Goal: Task Accomplishment & Management: Complete application form

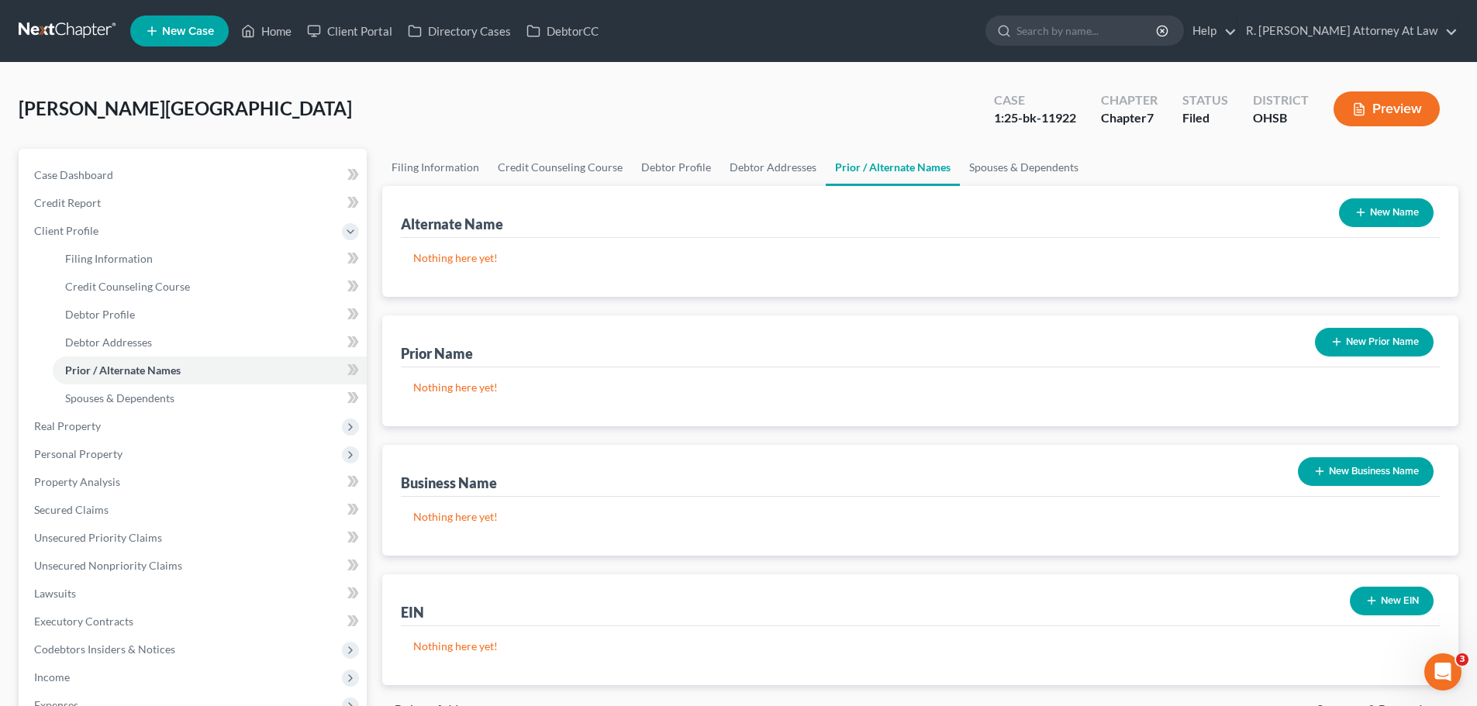
click at [881, 34] on ul "New Case Home Client Portal Directory Cases DebtorCC - No Result - See all resu…" at bounding box center [794, 31] width 1328 height 40
click at [69, 511] on span "Secured Claims" at bounding box center [71, 509] width 74 height 13
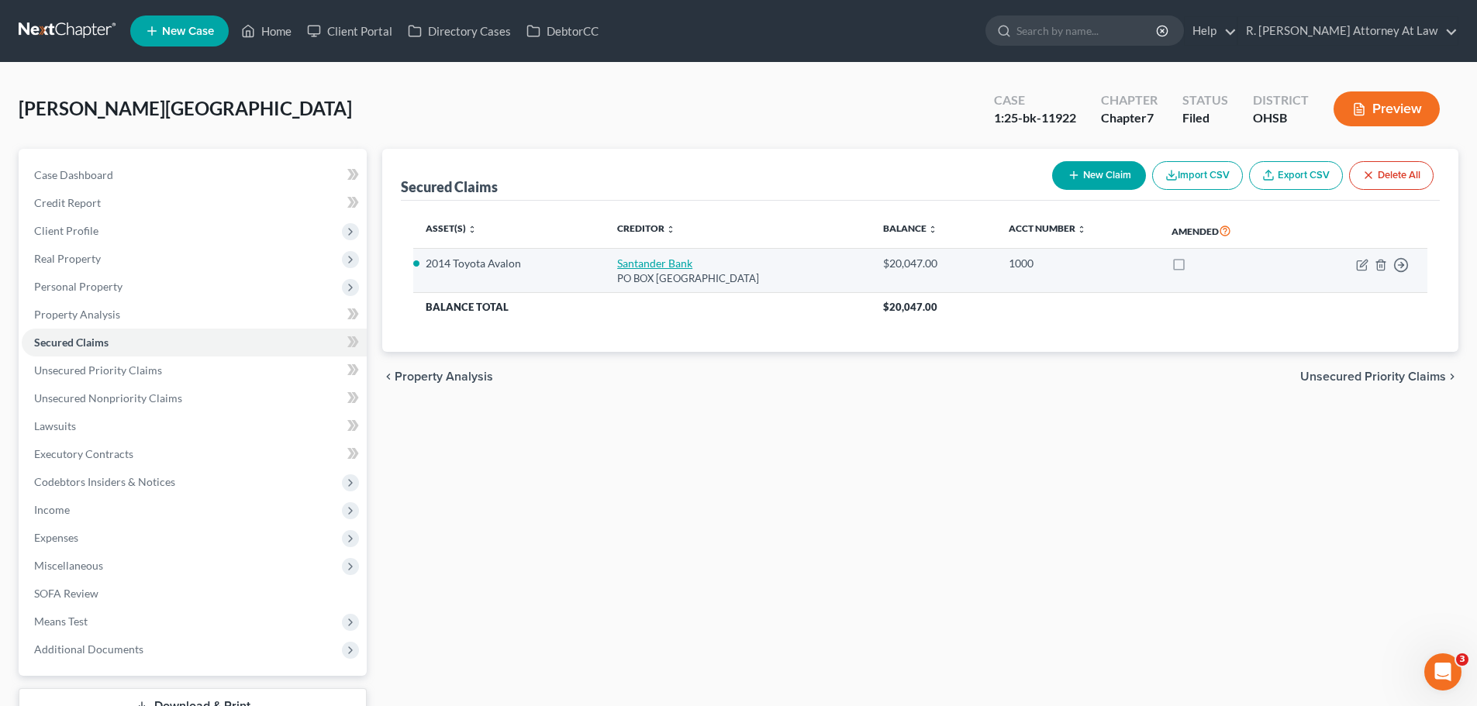
click at [640, 259] on link "Santander Bank" at bounding box center [654, 263] width 75 height 13
select select "45"
select select "2"
select select "0"
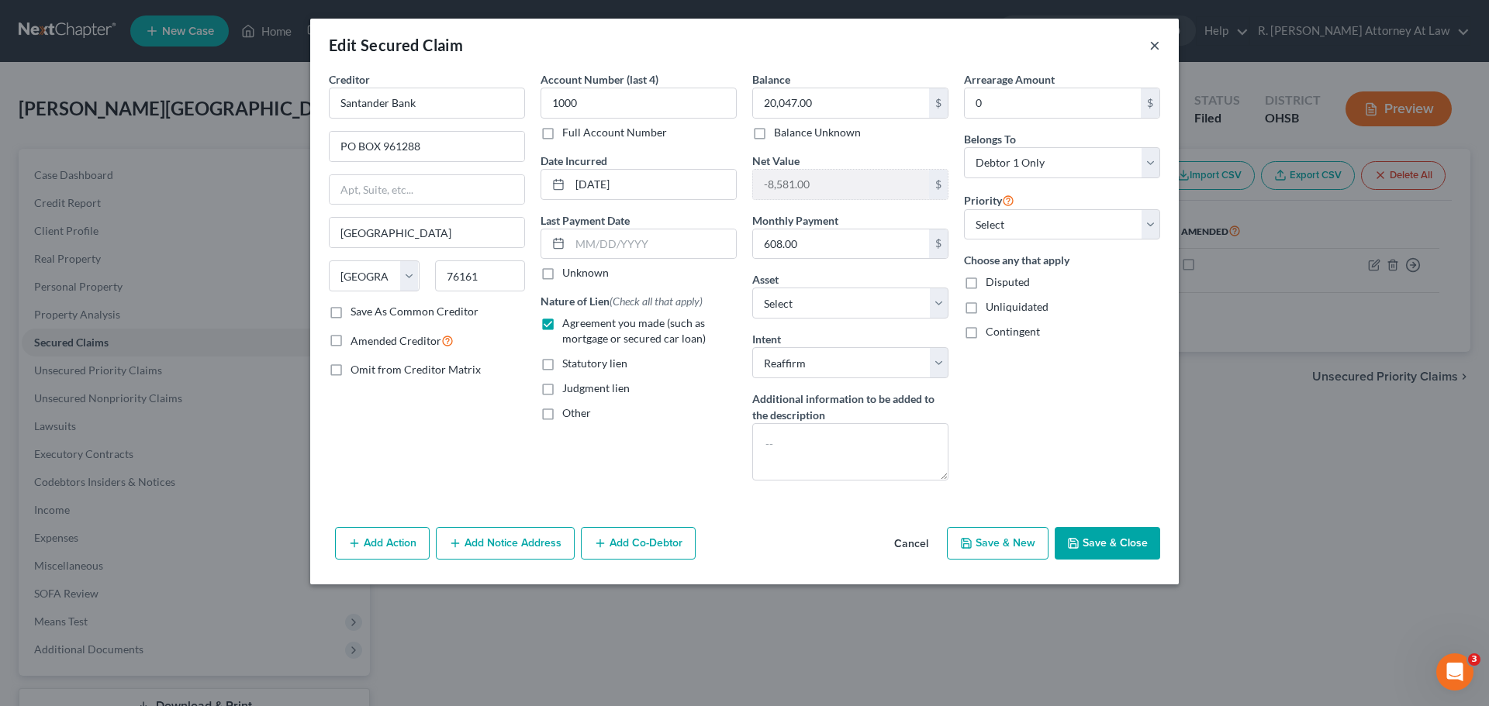
click at [1159, 49] on button "×" at bounding box center [1154, 45] width 11 height 19
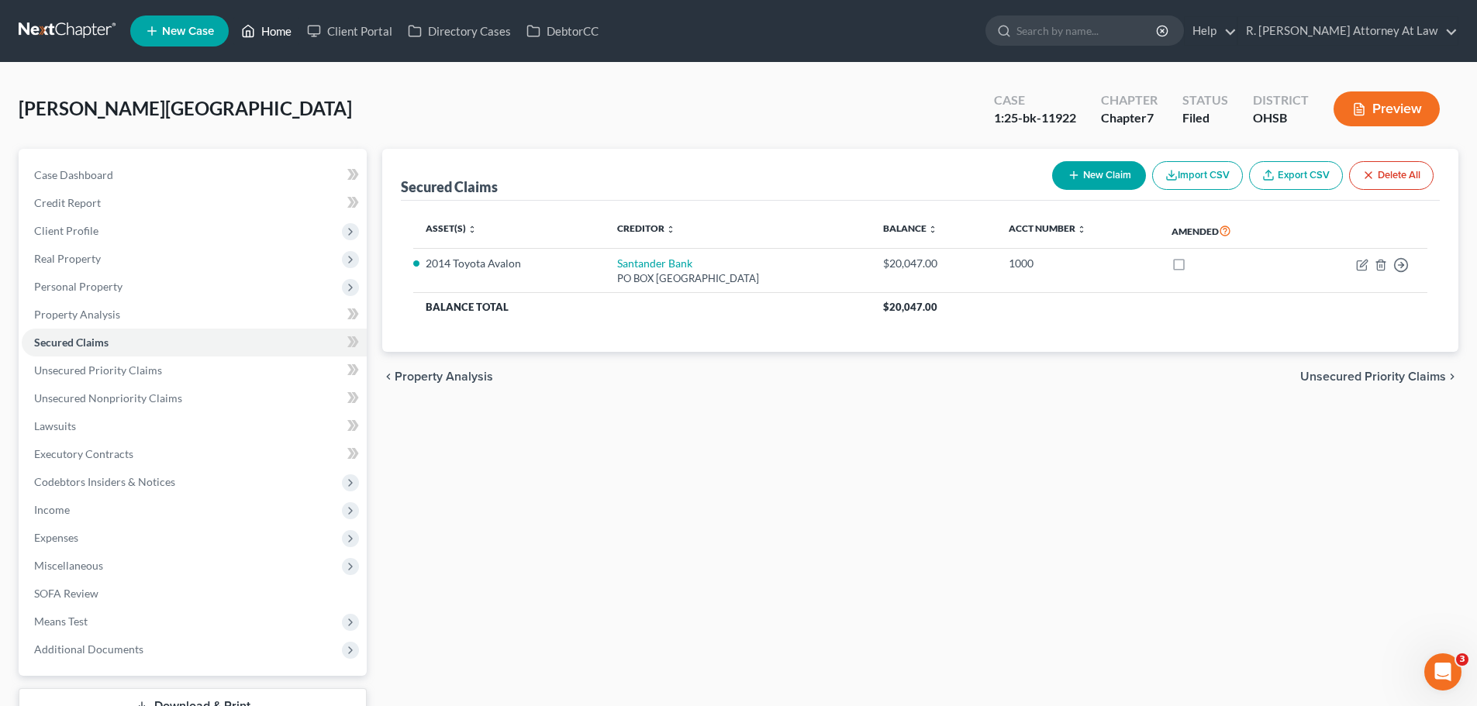
click at [269, 25] on link "Home" at bounding box center [266, 31] width 66 height 28
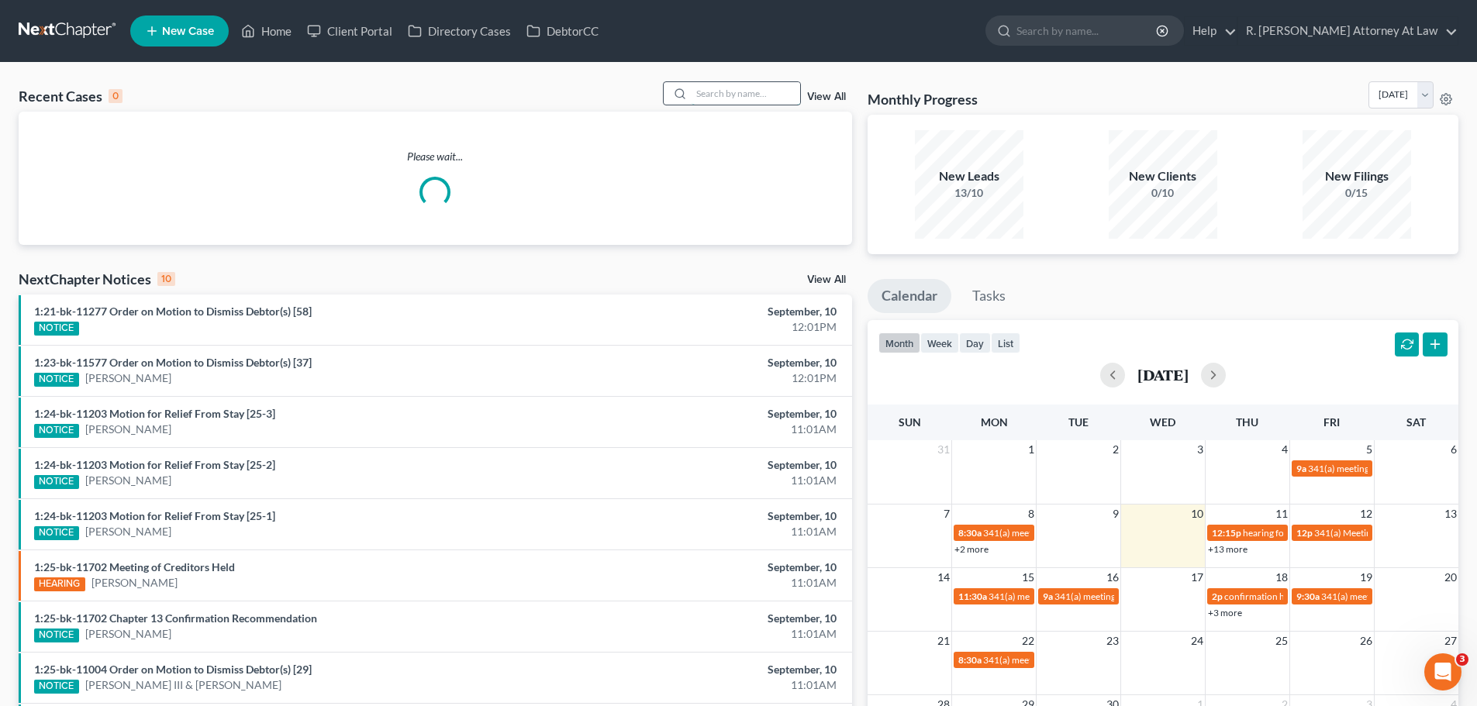
click at [747, 102] on input "search" at bounding box center [746, 93] width 109 height 22
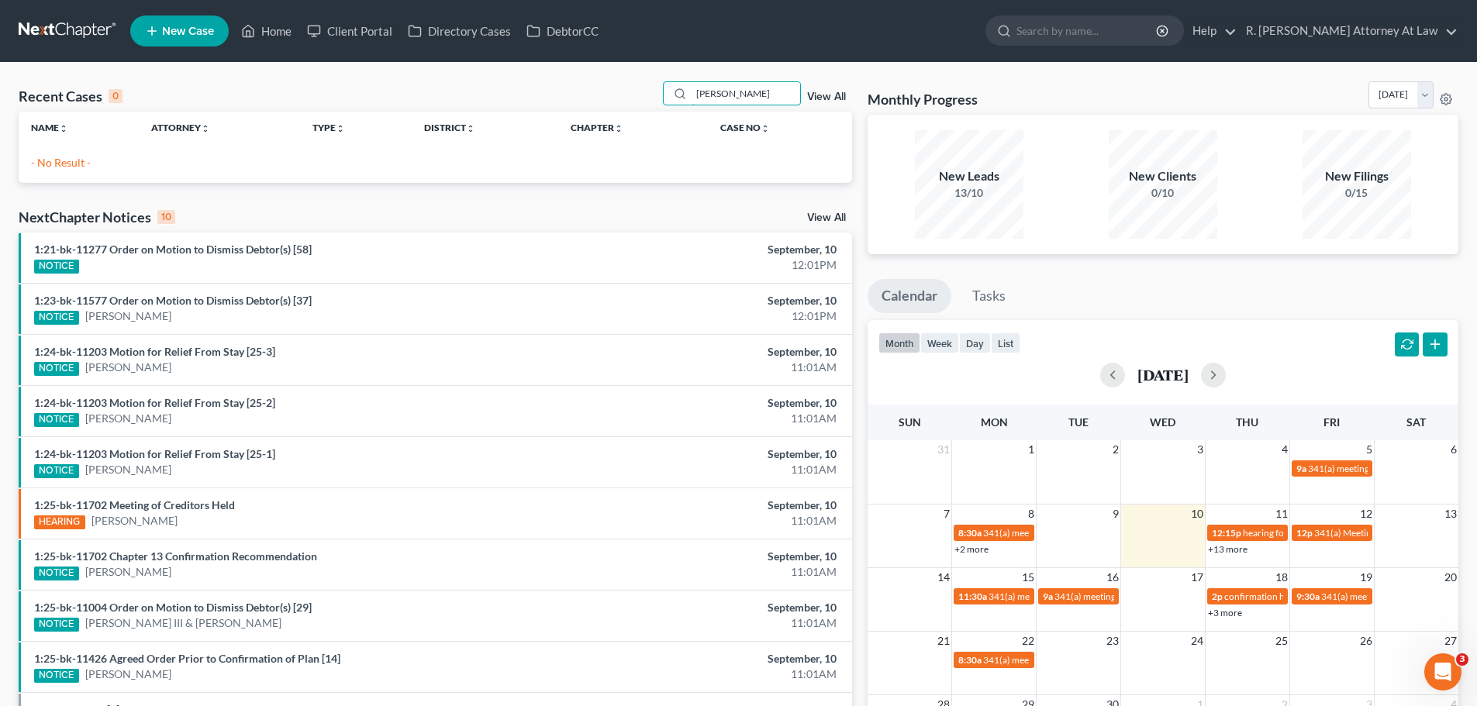
drag, startPoint x: 758, startPoint y: 97, endPoint x: 663, endPoint y: 102, distance: 94.7
click at [665, 103] on div "Recent Cases 0 [PERSON_NAME] View All" at bounding box center [436, 96] width 834 height 30
drag, startPoint x: 696, startPoint y: 105, endPoint x: 682, endPoint y: 105, distance: 14.0
click at [682, 105] on div "justice" at bounding box center [732, 93] width 138 height 24
type input "e"
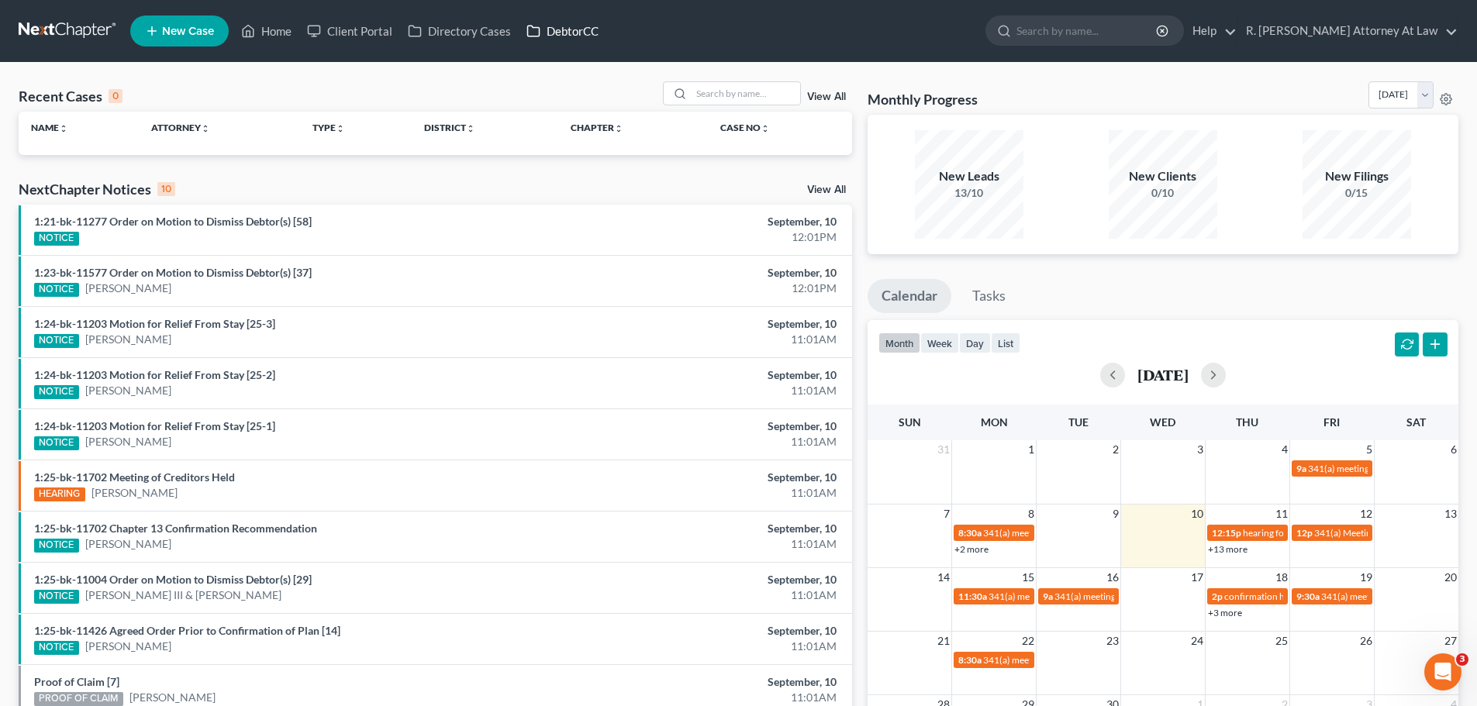
drag, startPoint x: 738, startPoint y: 34, endPoint x: 519, endPoint y: 29, distance: 219.5
click at [738, 33] on ul "New Case Home Client Portal Directory Cases DebtorCC - No Result - See all resu…" at bounding box center [794, 31] width 1328 height 40
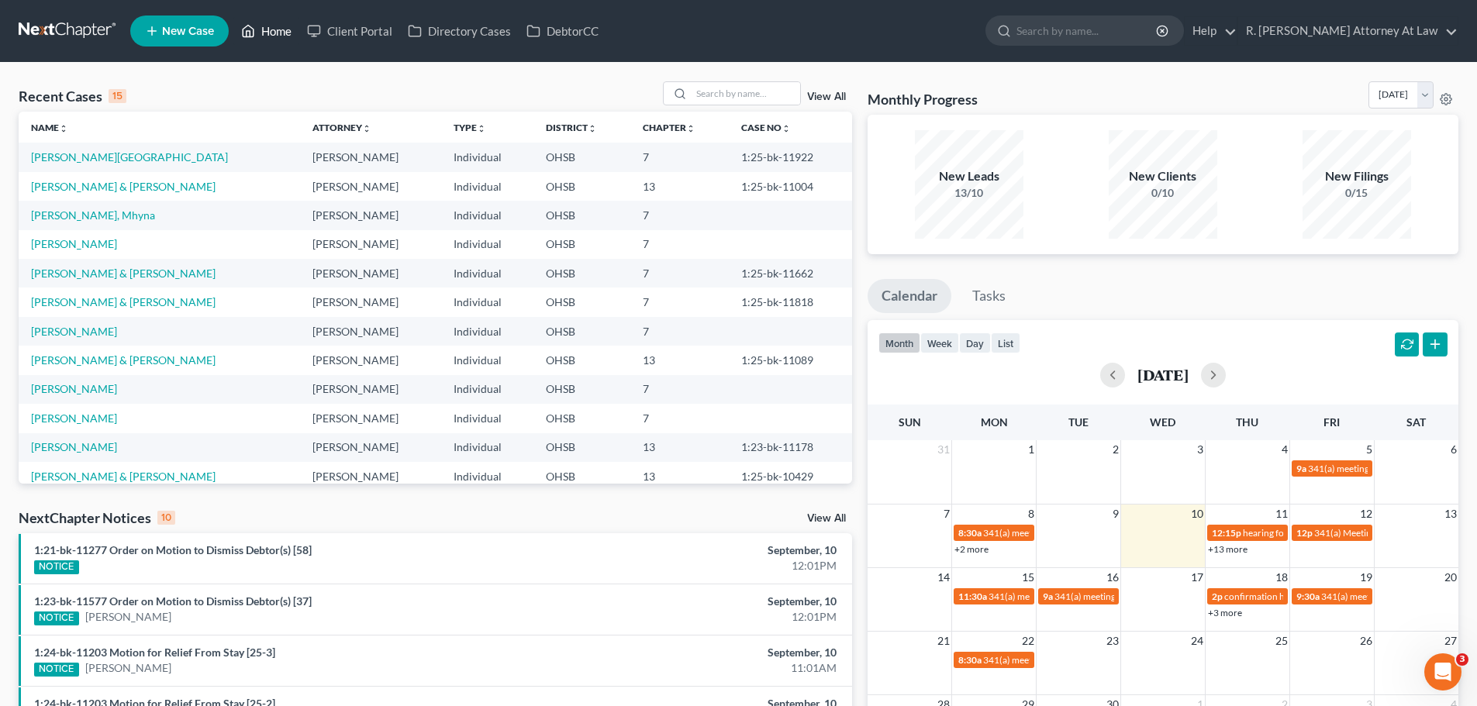
click at [261, 30] on link "Home" at bounding box center [266, 31] width 66 height 28
click at [709, 86] on input "search" at bounding box center [746, 93] width 109 height 22
type input "littler"
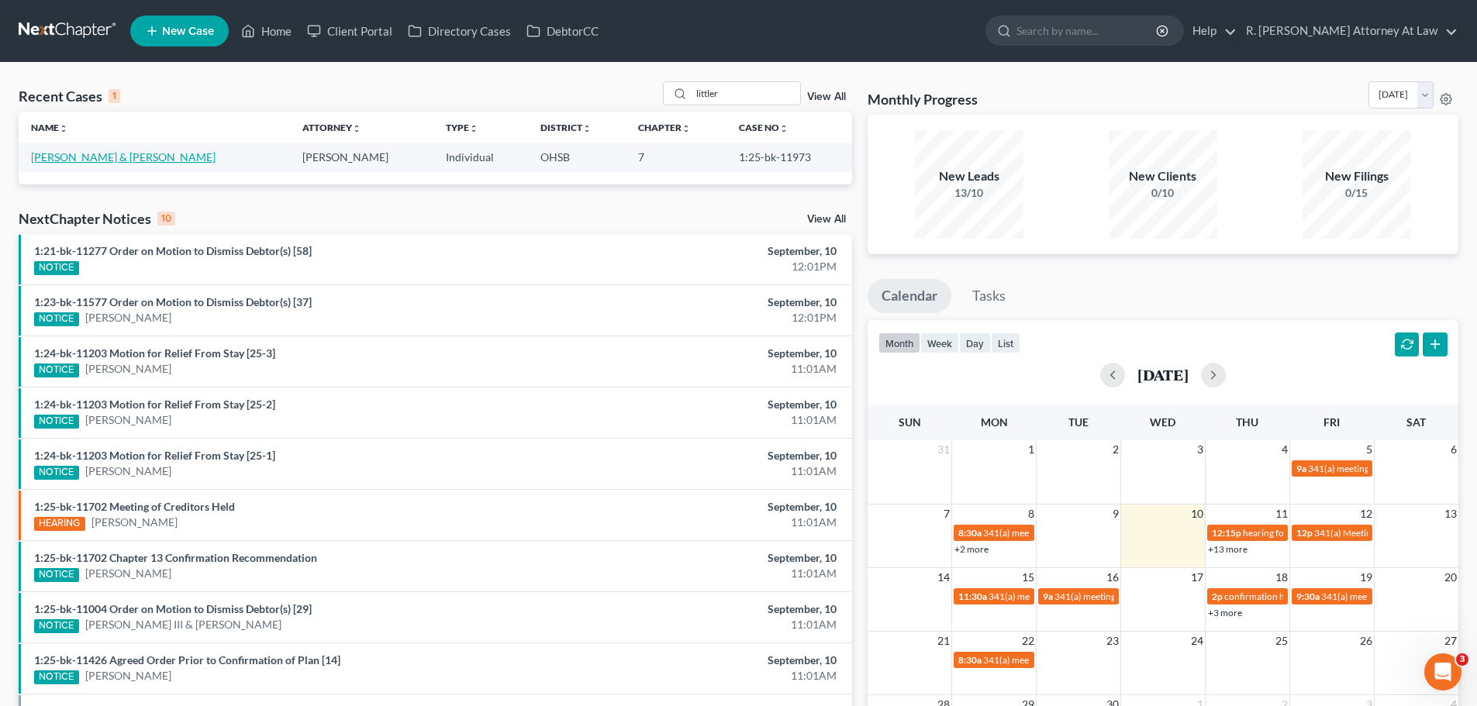
click at [78, 155] on link "[PERSON_NAME] & [PERSON_NAME]" at bounding box center [123, 156] width 185 height 13
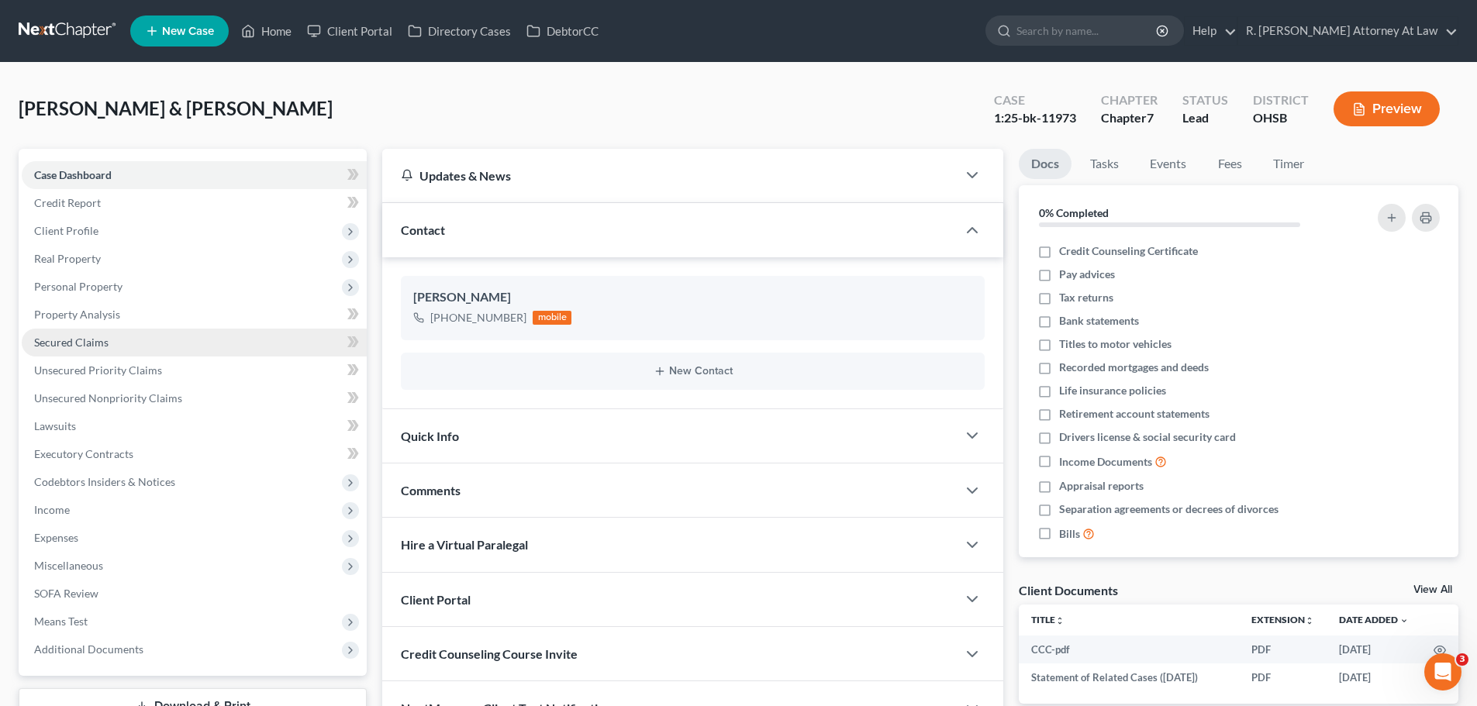
drag, startPoint x: 64, startPoint y: 343, endPoint x: 209, endPoint y: 306, distance: 149.7
click at [65, 343] on span "Secured Claims" at bounding box center [71, 342] width 74 height 13
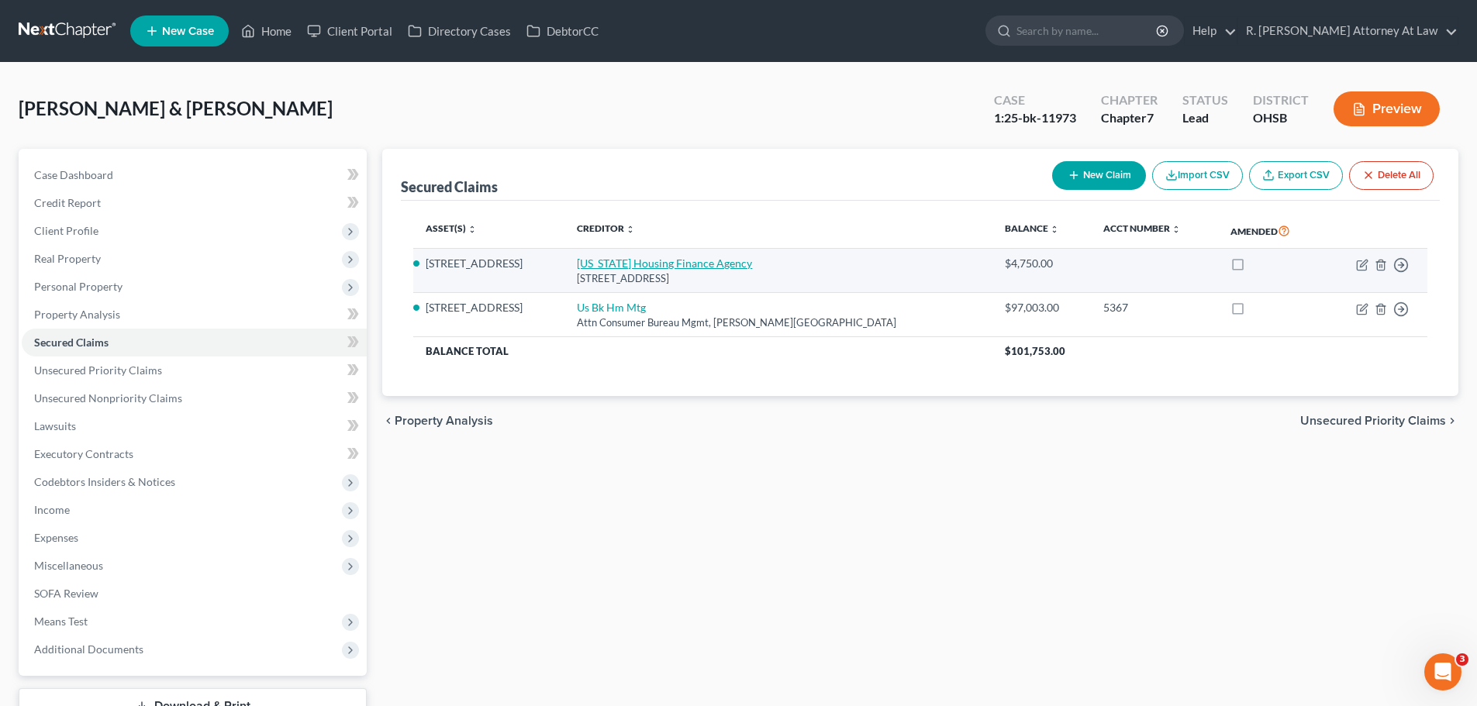
click at [599, 264] on link "[US_STATE] Housing Finance Agency" at bounding box center [664, 263] width 175 height 13
select select "36"
select select "2"
select select "1"
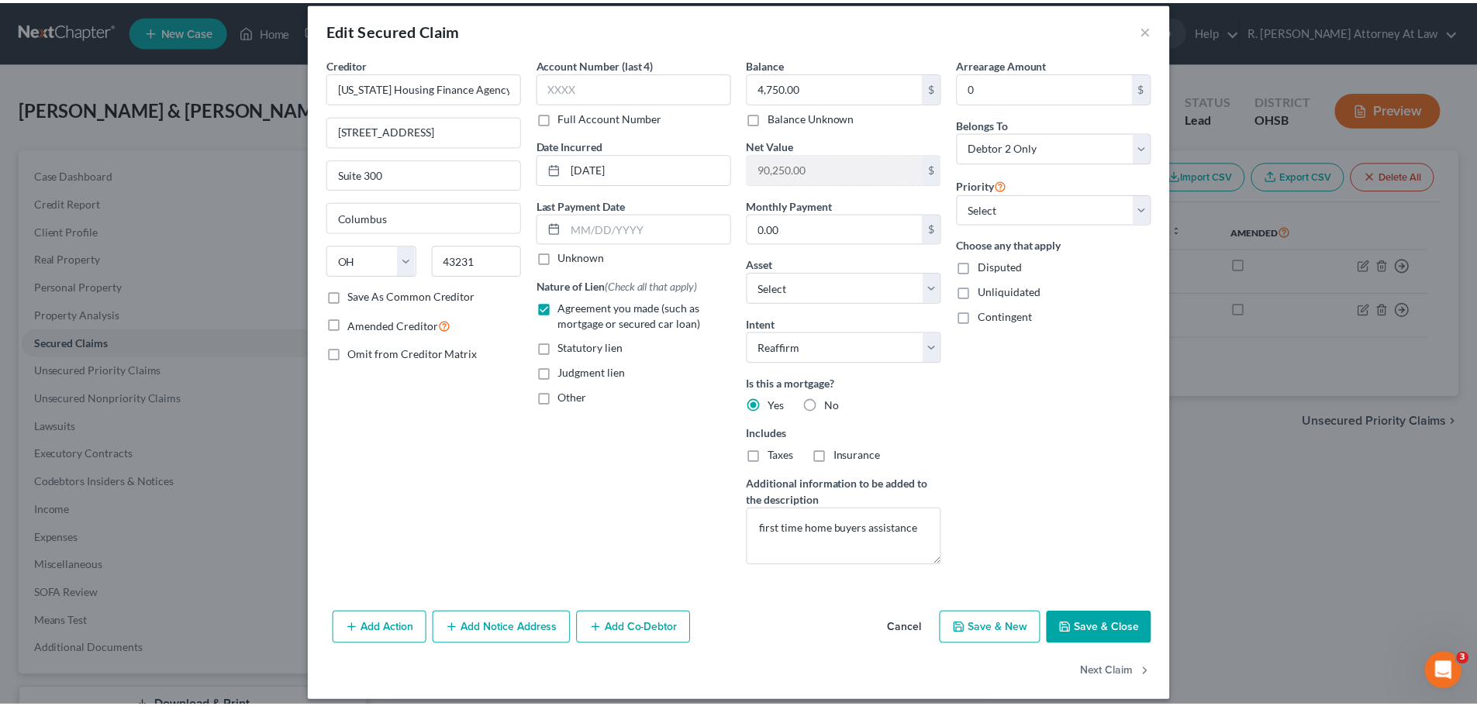
scroll to position [29, 0]
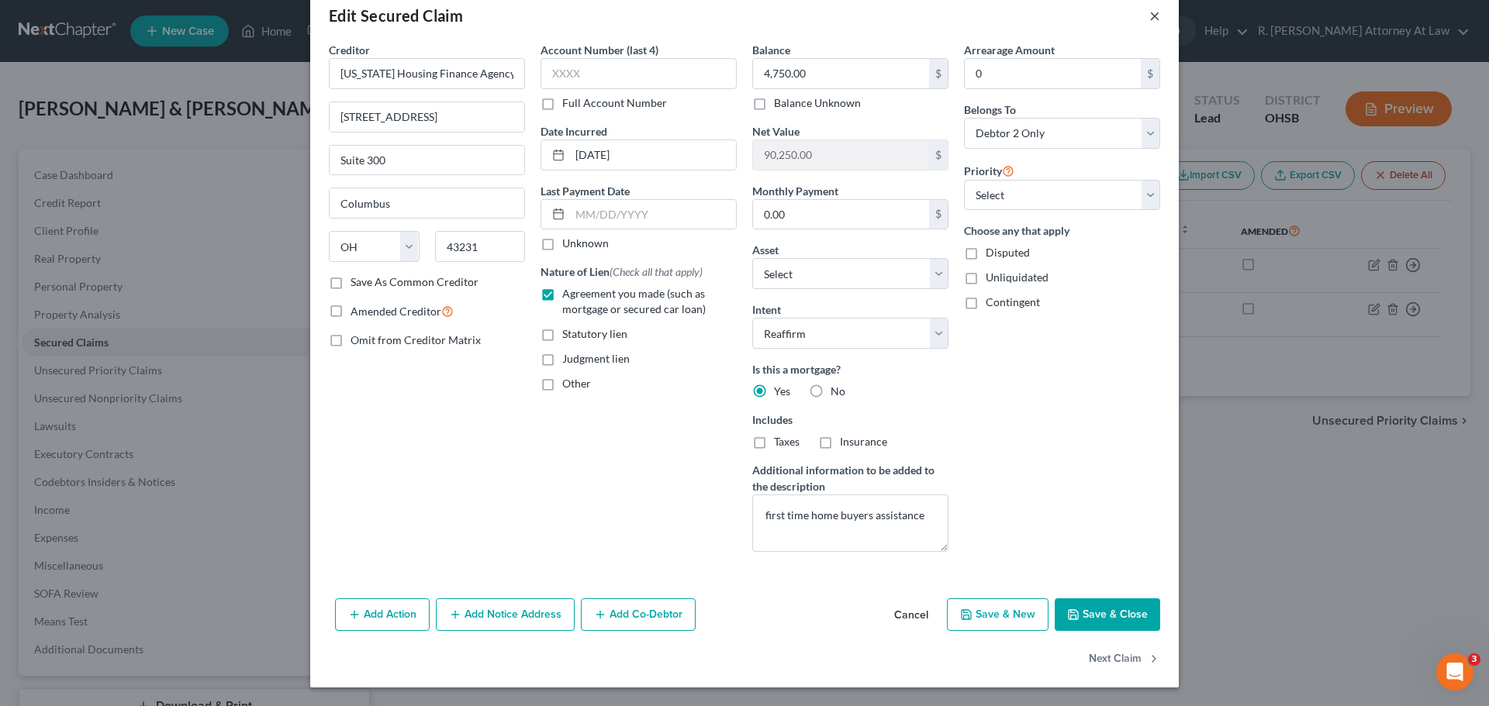
click at [1149, 19] on button "×" at bounding box center [1154, 15] width 11 height 19
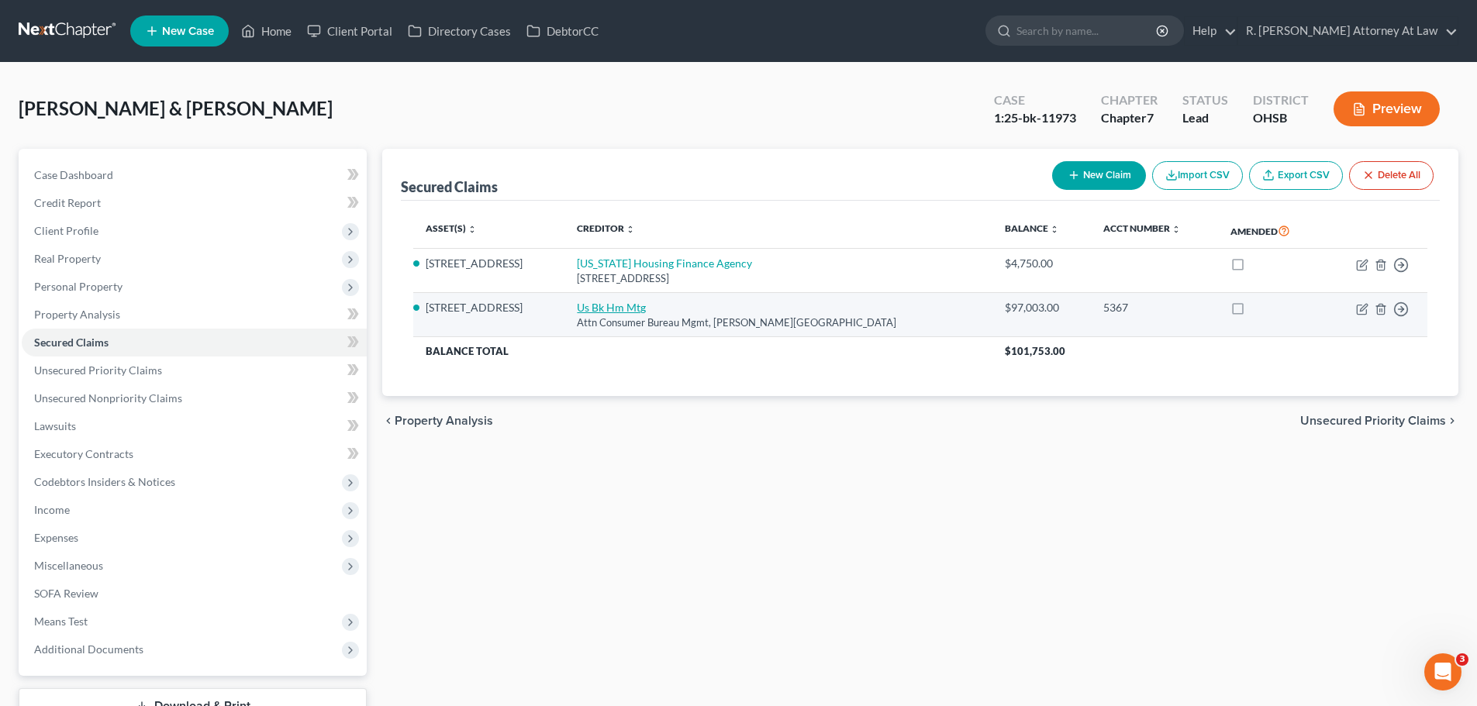
click at [607, 302] on link "Us Bk Hm Mtg" at bounding box center [611, 307] width 69 height 13
select select "24"
select select "4"
select select "2"
select select "0"
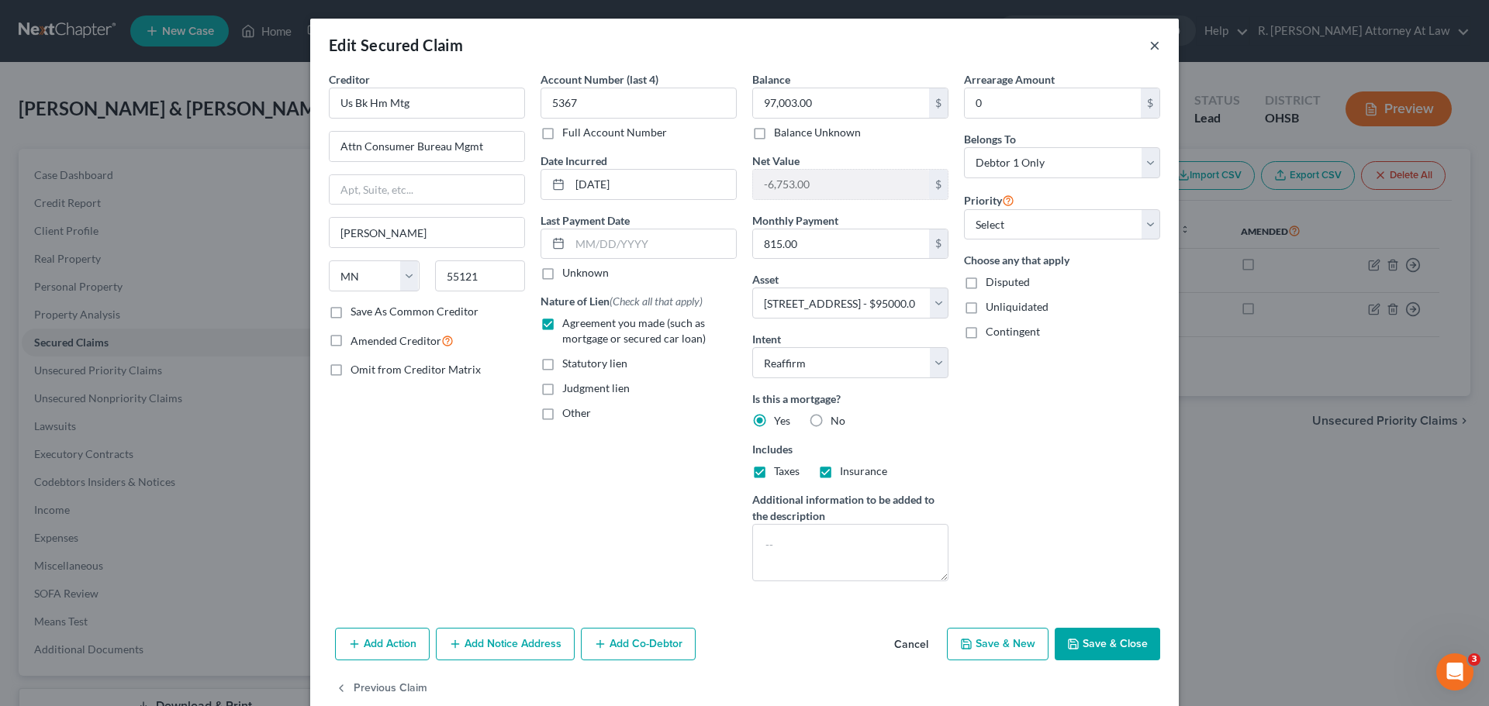
drag, startPoint x: 1149, startPoint y: 45, endPoint x: 1129, endPoint y: 42, distance: 20.4
click at [1149, 45] on button "×" at bounding box center [1154, 45] width 11 height 19
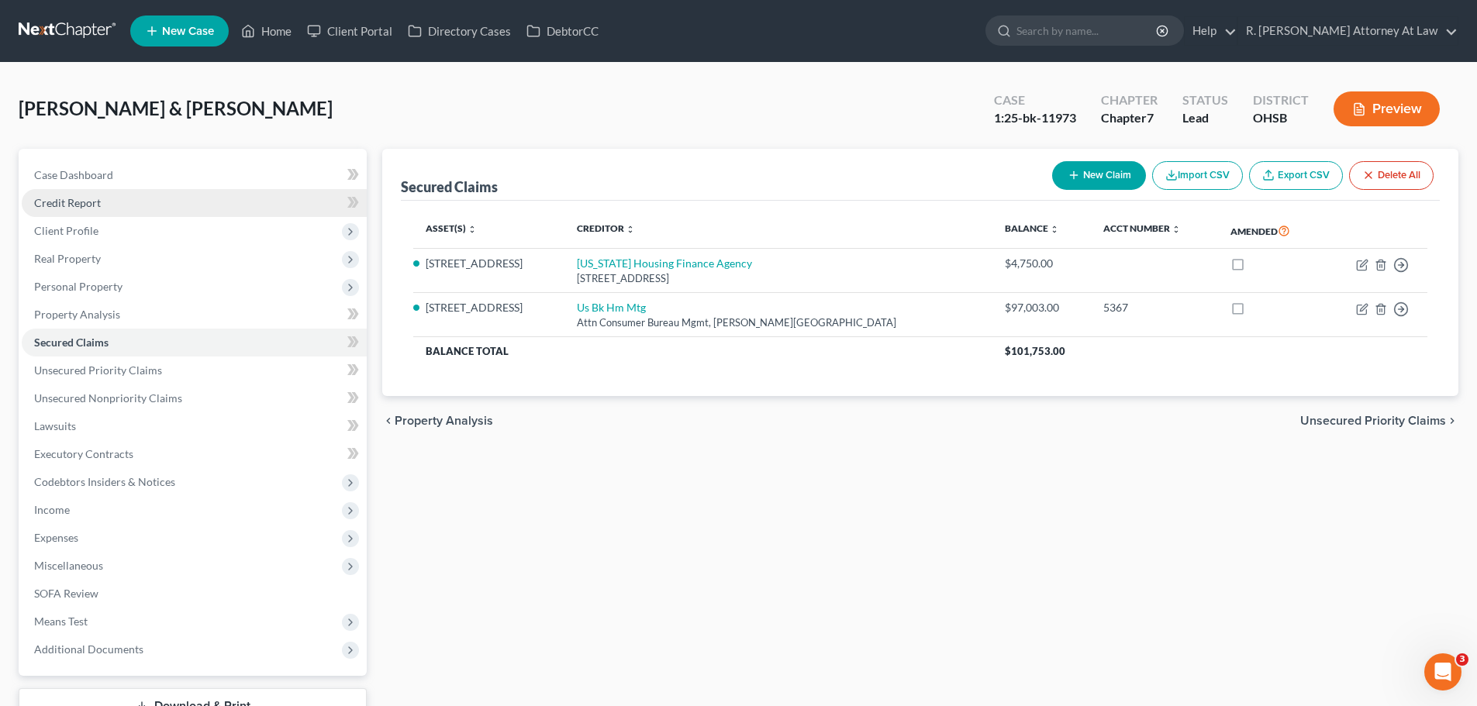
click at [64, 196] on span "Credit Report" at bounding box center [67, 202] width 67 height 13
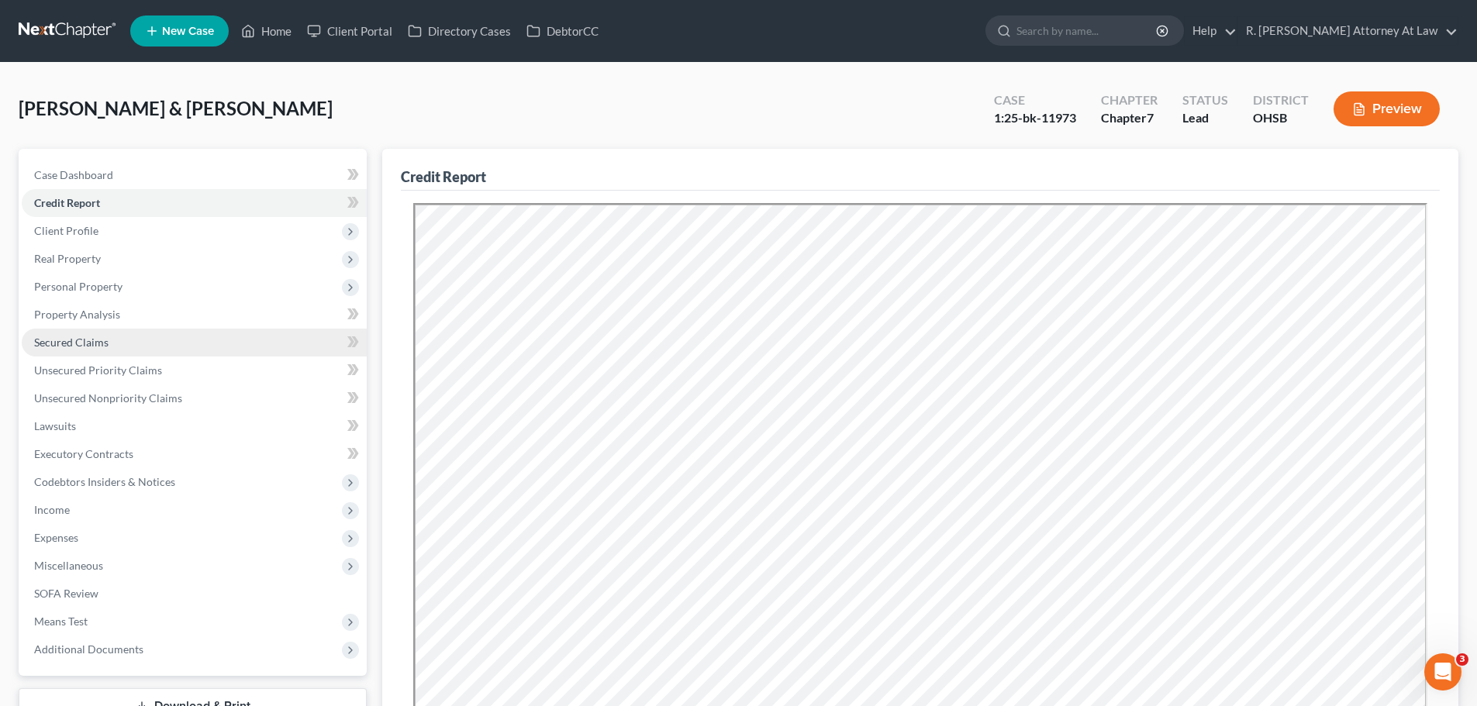
click at [91, 347] on span "Secured Claims" at bounding box center [71, 342] width 74 height 13
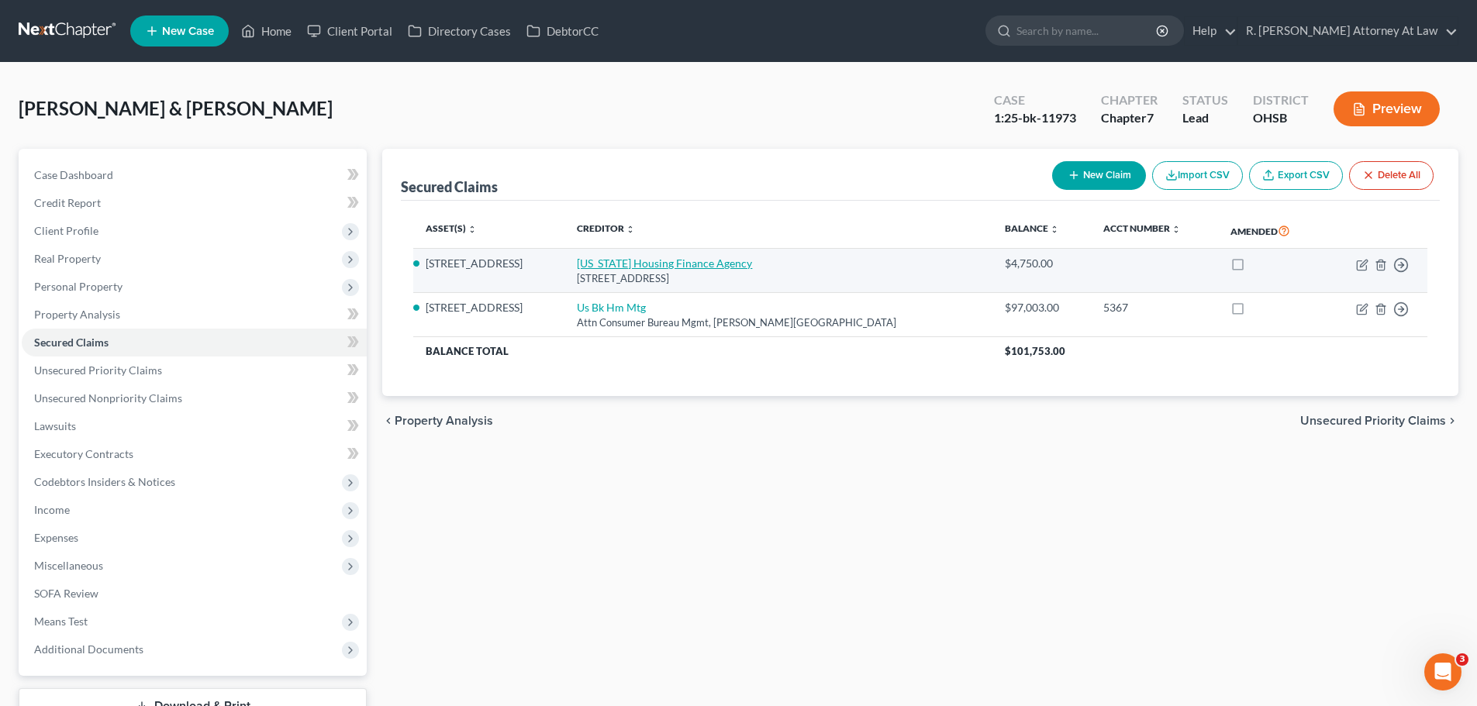
click at [655, 264] on link "[US_STATE] Housing Finance Agency" at bounding box center [664, 263] width 175 height 13
select select "36"
select select "4"
select select "2"
select select "1"
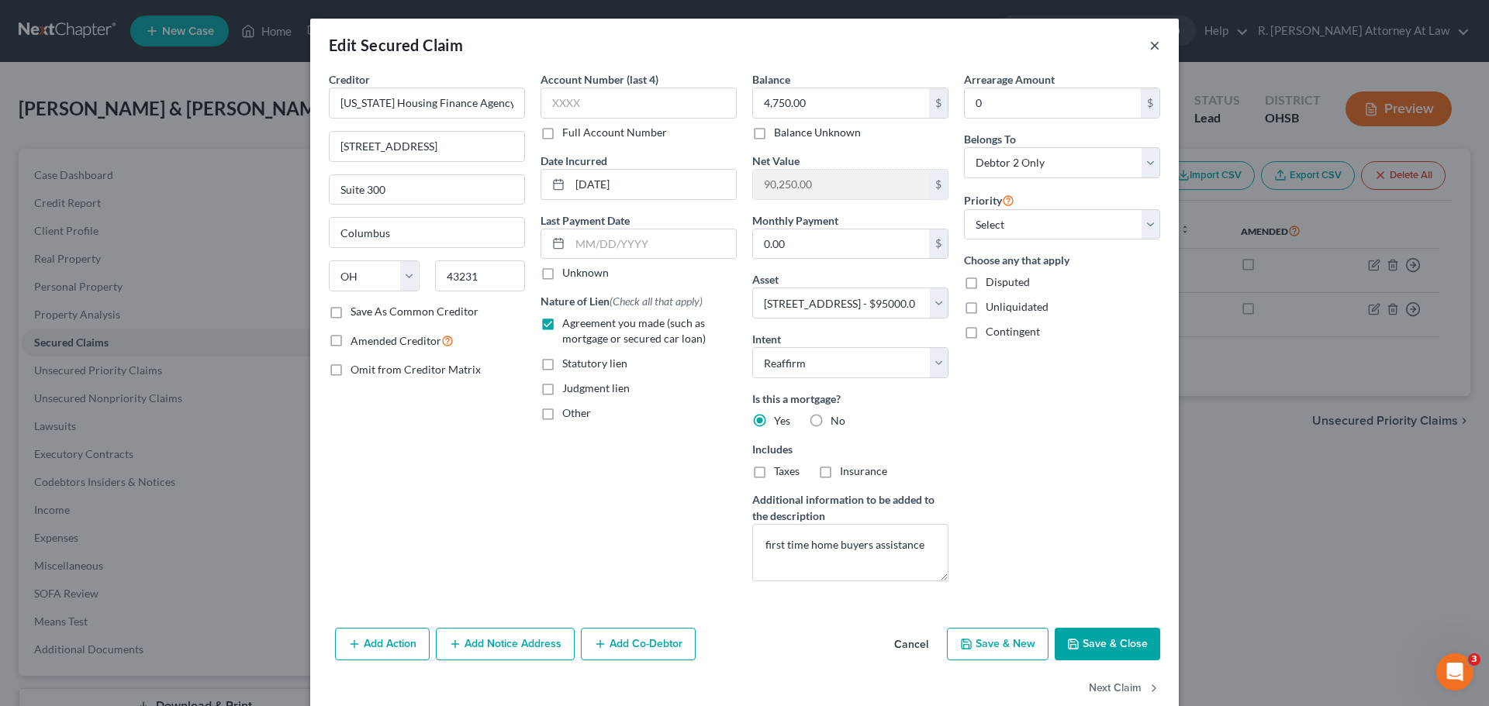
click at [1149, 47] on button "×" at bounding box center [1154, 45] width 11 height 19
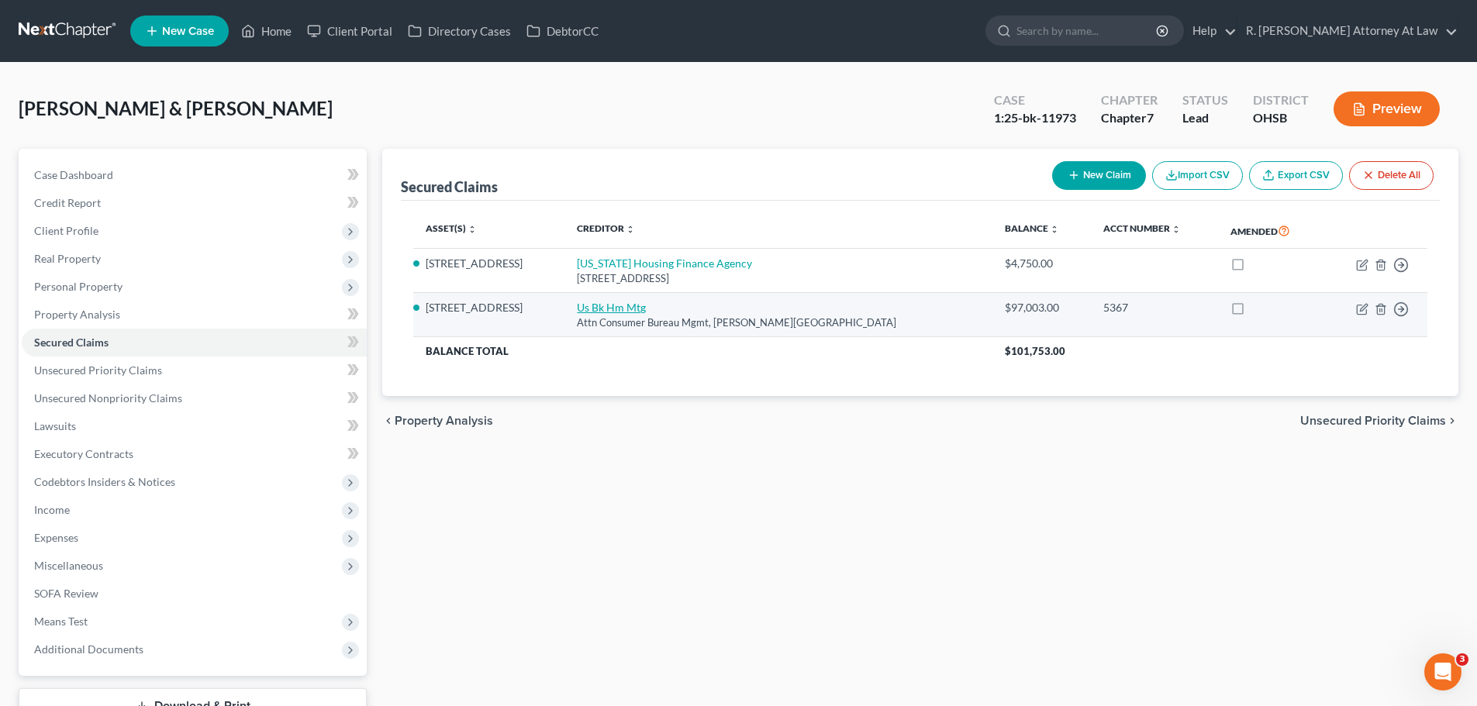
click at [599, 312] on link "Us Bk Hm Mtg" at bounding box center [611, 307] width 69 height 13
select select "24"
select select "4"
select select "2"
select select "0"
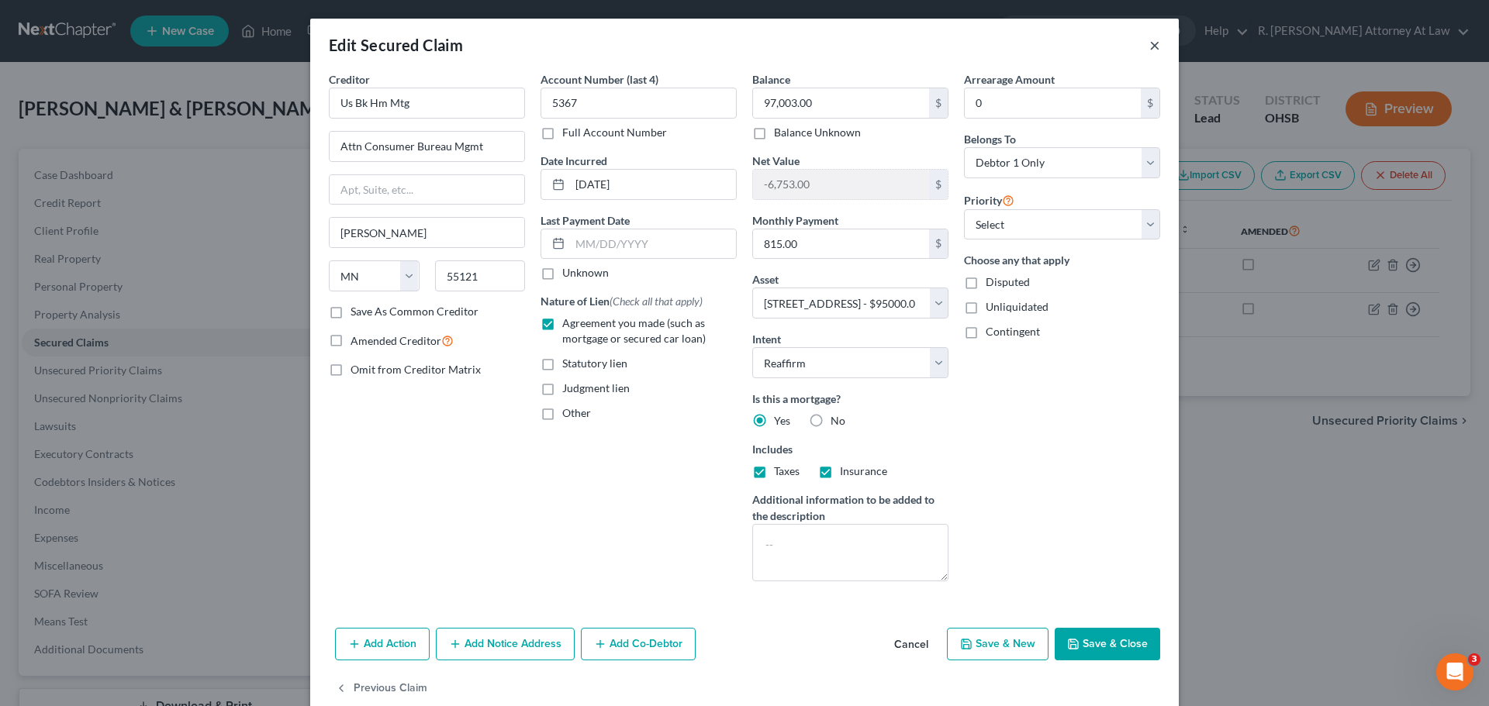
click at [1149, 47] on button "×" at bounding box center [1154, 45] width 11 height 19
